Goal: Information Seeking & Learning: Learn about a topic

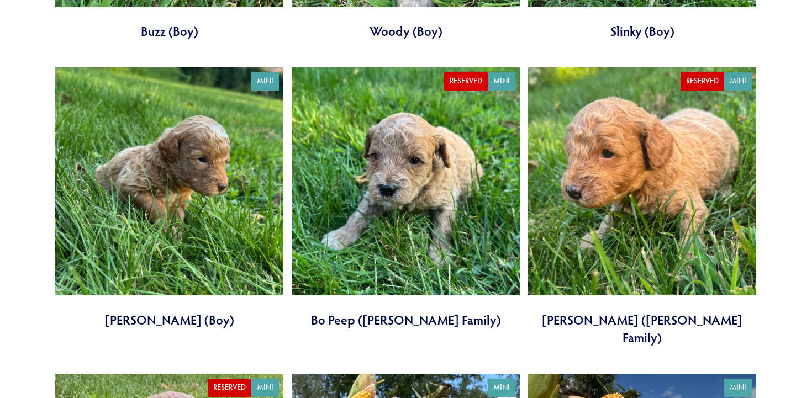
scroll to position [1229, 0]
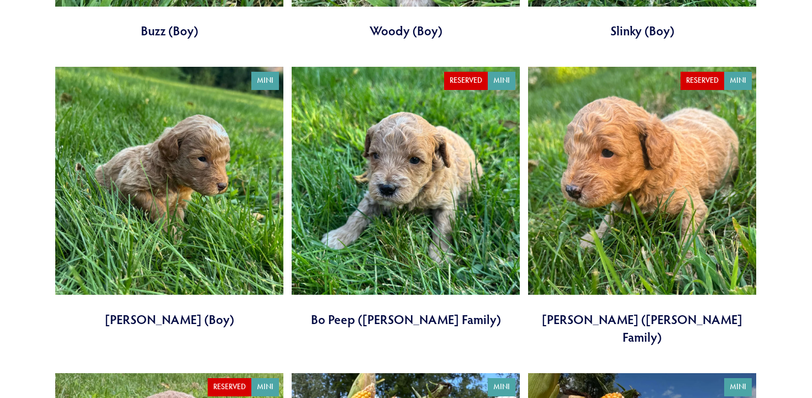
click at [394, 170] on link at bounding box center [406, 197] width 228 height 261
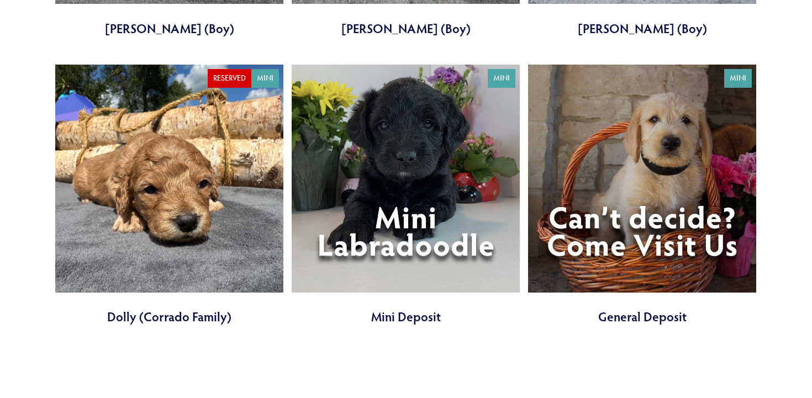
scroll to position [2119, 0]
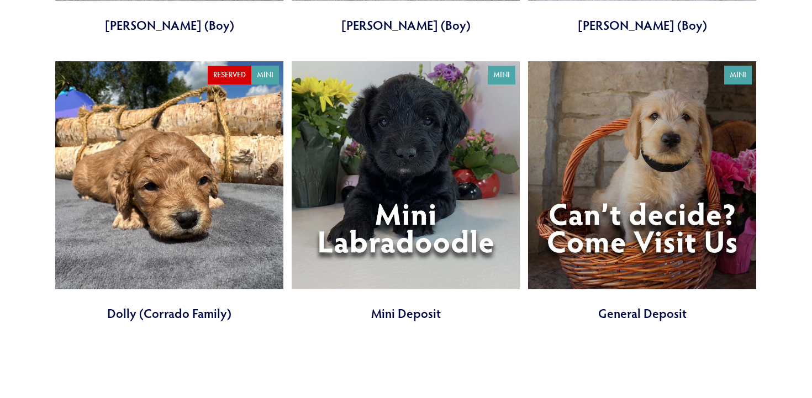
click at [152, 167] on link at bounding box center [169, 191] width 228 height 261
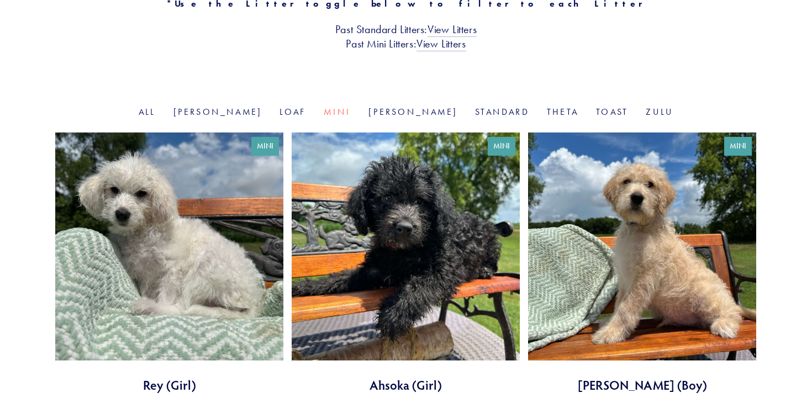
scroll to position [299, 0]
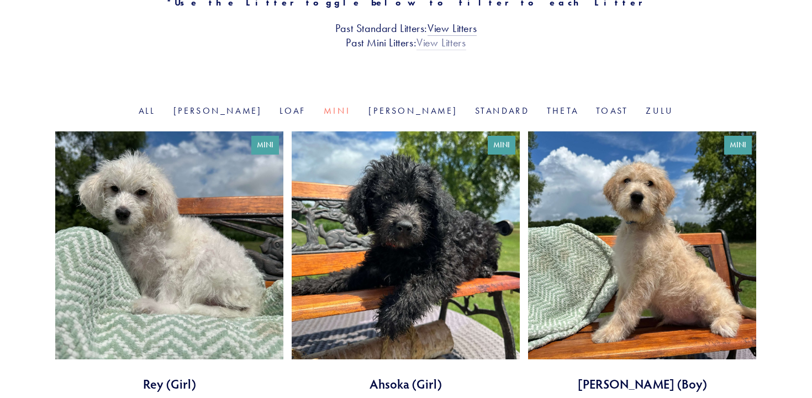
click at [442, 43] on link "View Litters" at bounding box center [440, 43] width 49 height 14
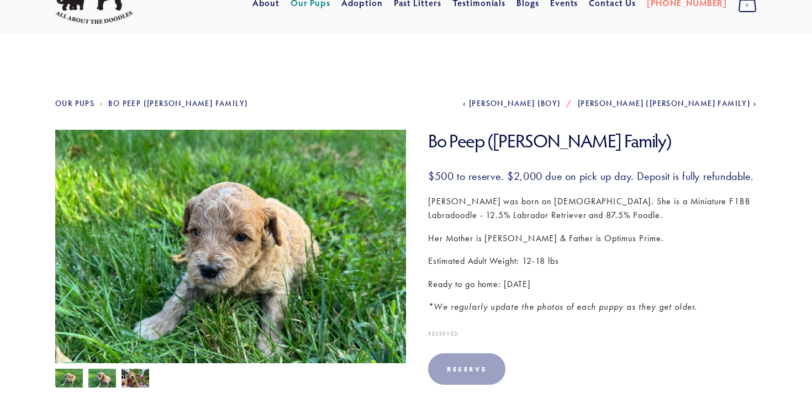
scroll to position [68, 0]
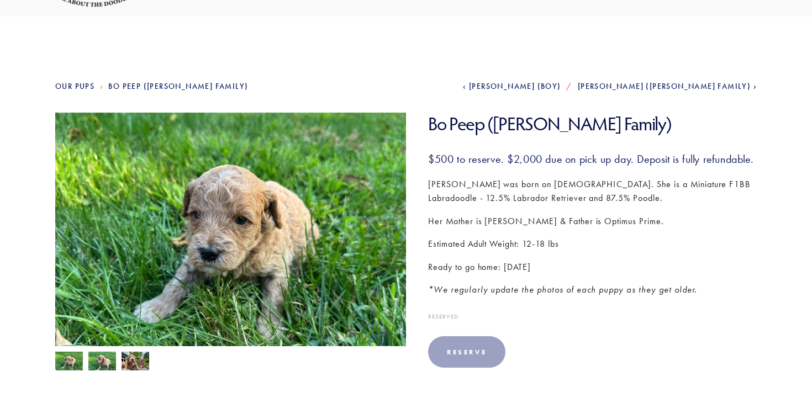
click at [104, 359] on img at bounding box center [102, 362] width 28 height 21
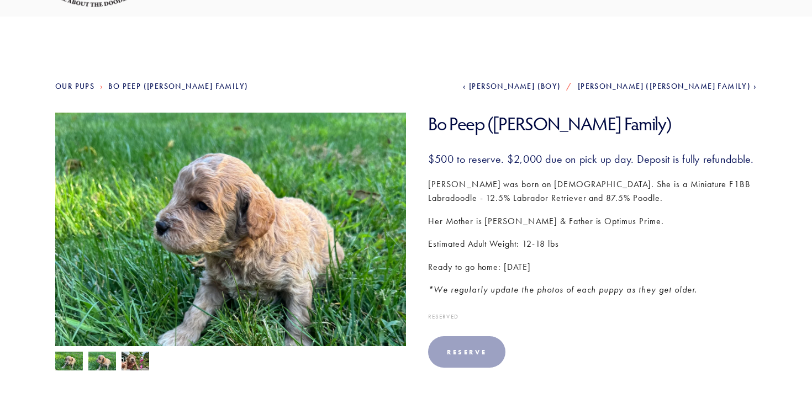
click at [141, 359] on img at bounding box center [135, 362] width 28 height 21
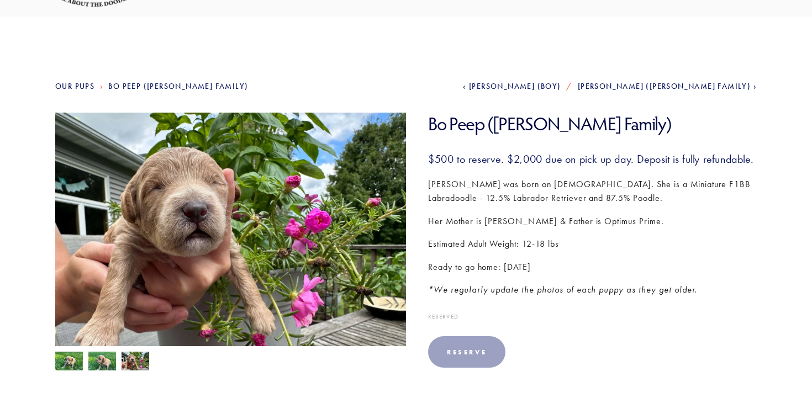
click at [65, 362] on img at bounding box center [69, 362] width 28 height 21
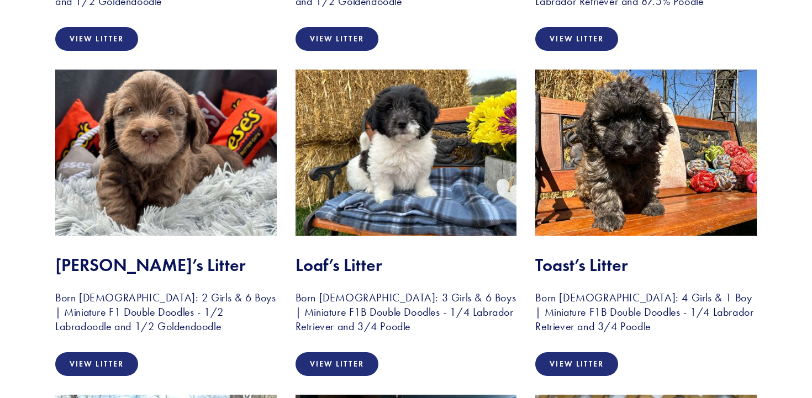
scroll to position [1502, 0]
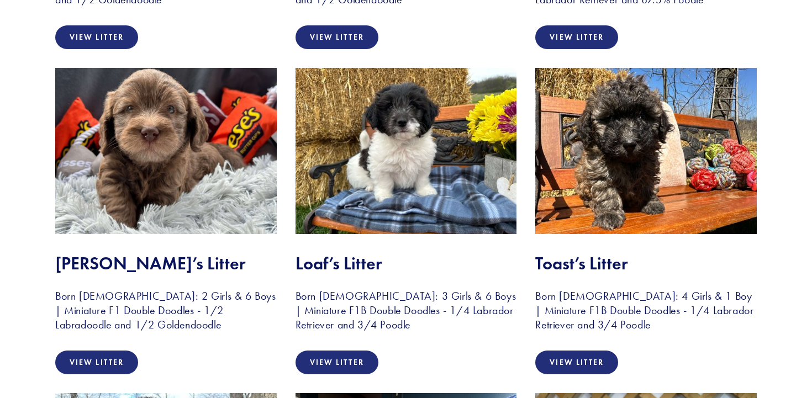
click at [405, 149] on img at bounding box center [405, 151] width 221 height 166
click at [353, 374] on link "View Litter" at bounding box center [336, 363] width 83 height 24
